Goal: Check status: Check status

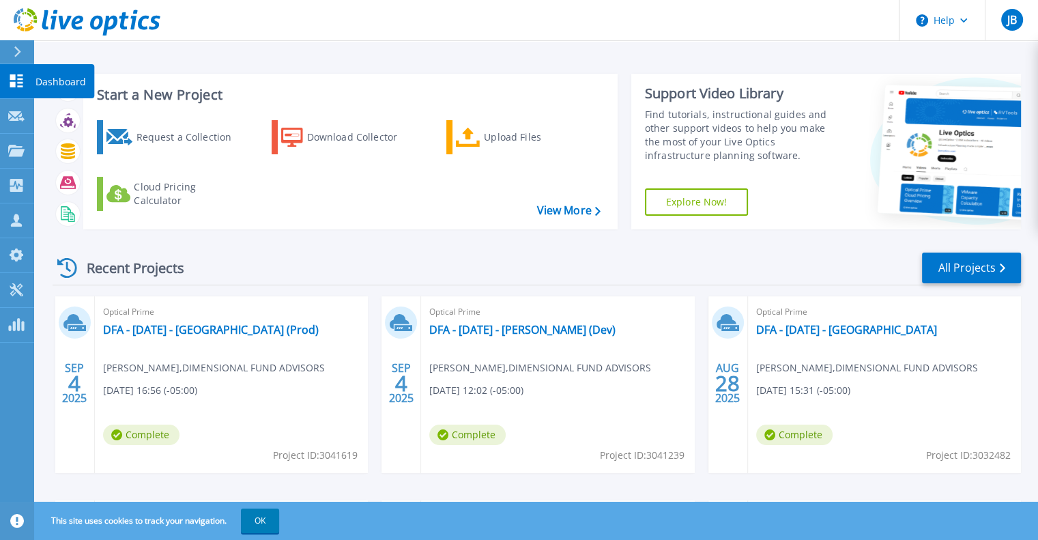
click at [8, 79] on link "Dashboard Dashboard" at bounding box center [17, 81] width 34 height 35
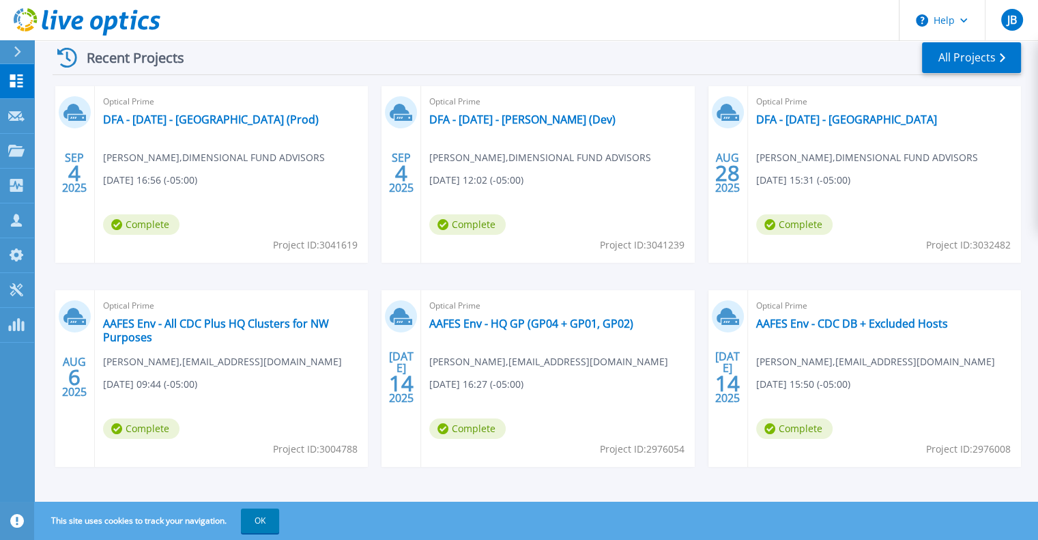
scroll to position [216, 0]
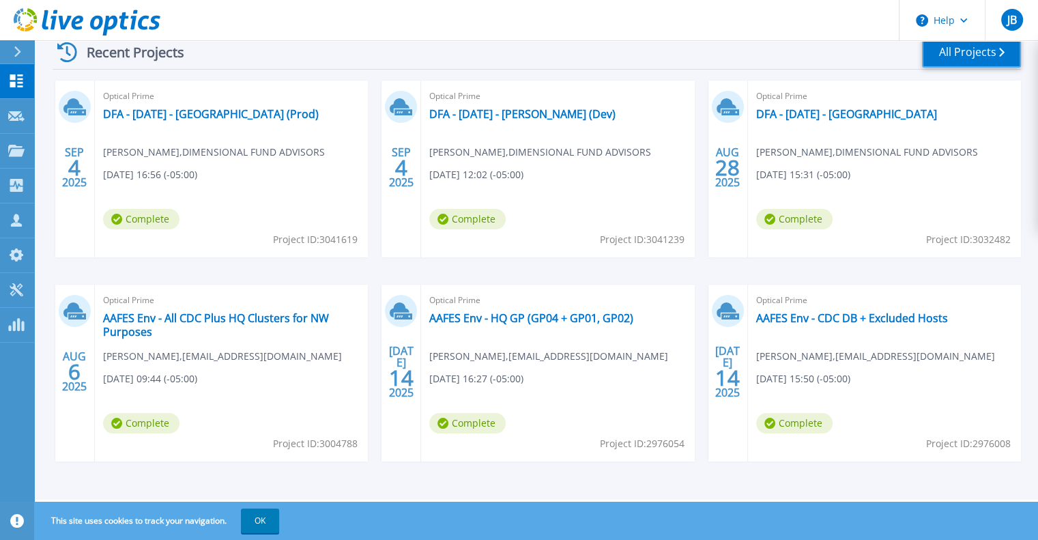
click at [955, 50] on link "All Projects" at bounding box center [971, 52] width 99 height 31
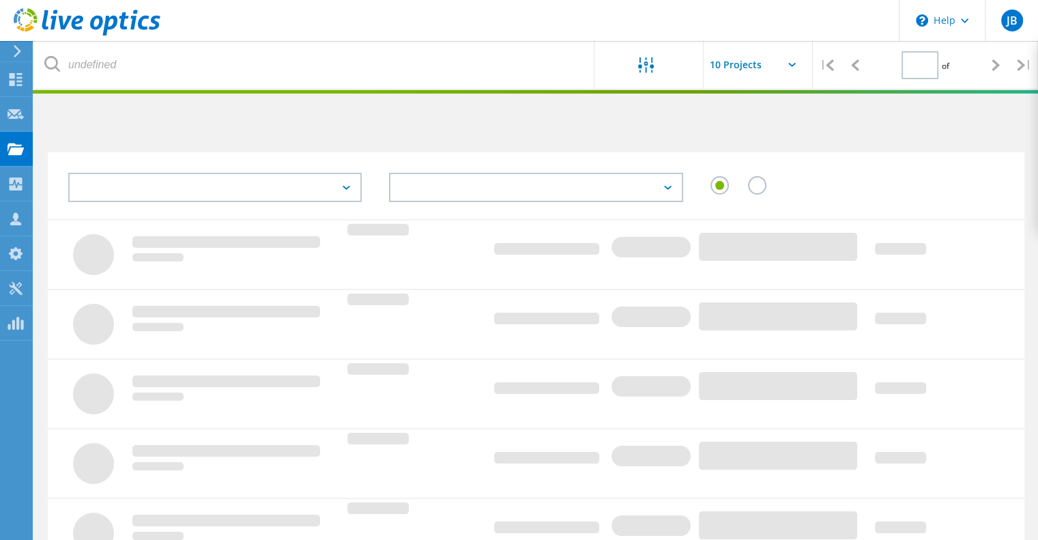
type input "1"
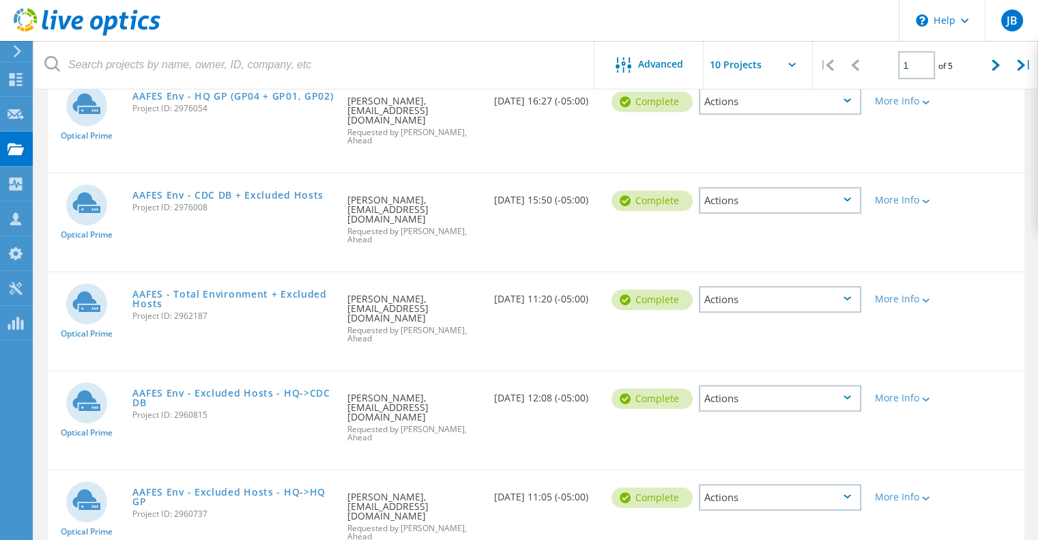
scroll to position [574, 0]
click at [278, 289] on link "AAFES - Total Environment + Excluded Hosts" at bounding box center [232, 298] width 201 height 19
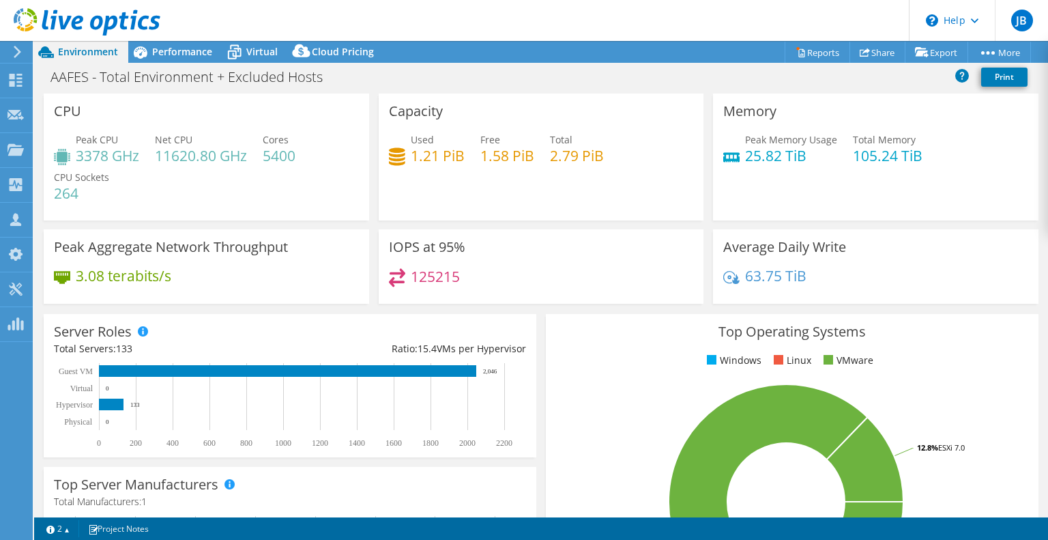
select select "USEast"
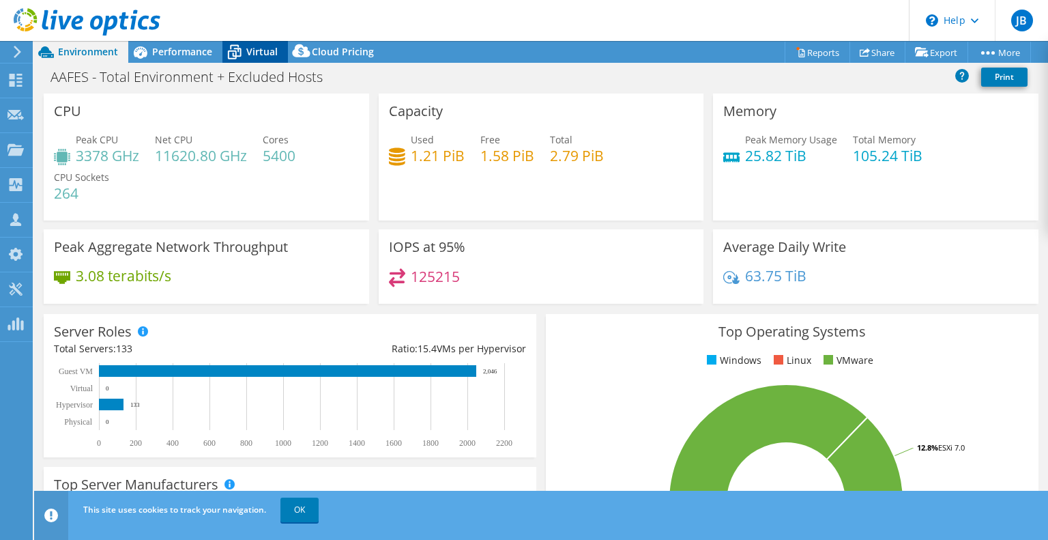
click at [265, 48] on span "Virtual" at bounding box center [261, 51] width 31 height 13
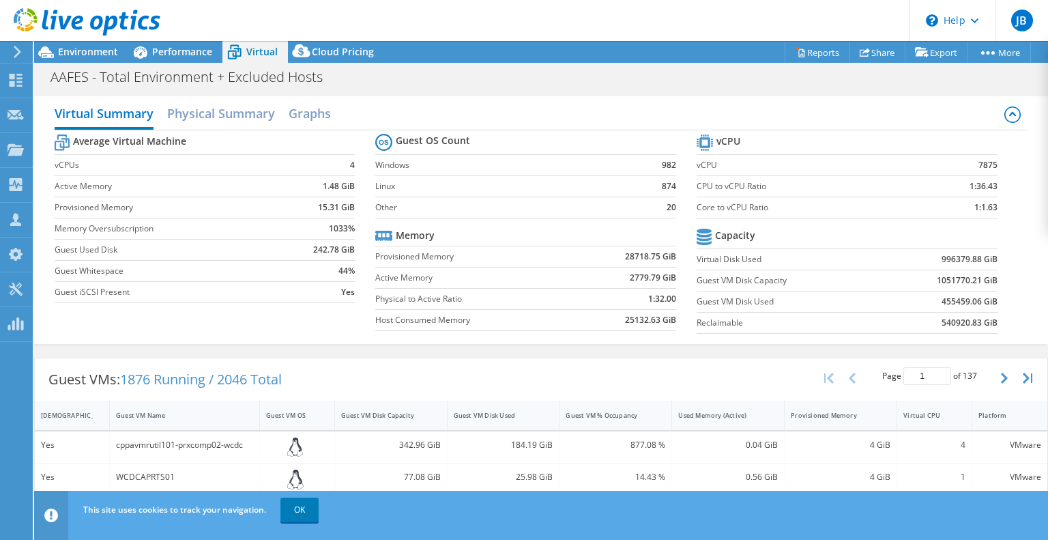
click at [385, 188] on label "Linux" at bounding box center [505, 186] width 261 height 14
